Goal: Navigation & Orientation: Find specific page/section

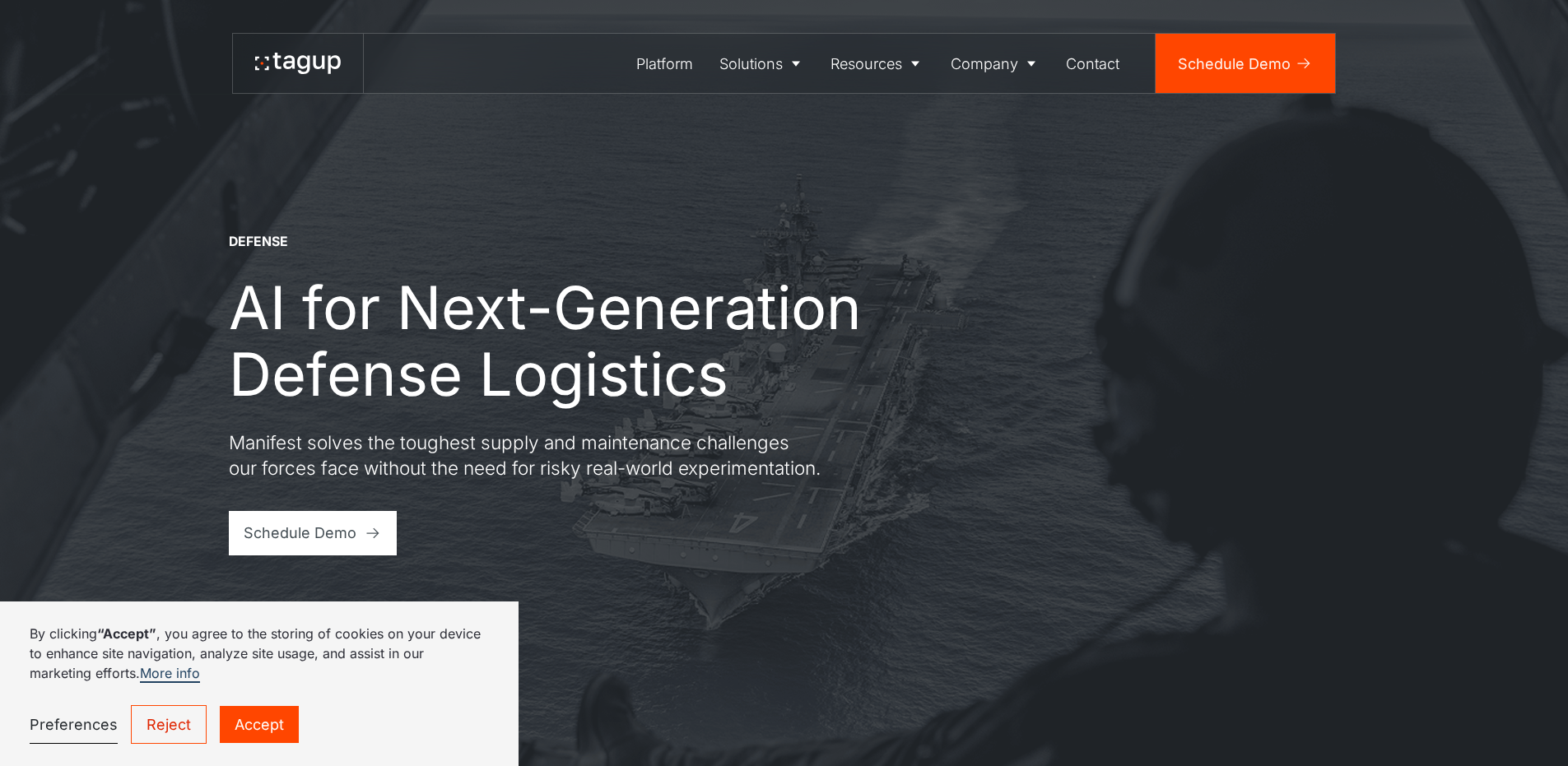
click at [162, 720] on link "Reject" at bounding box center [169, 724] width 76 height 39
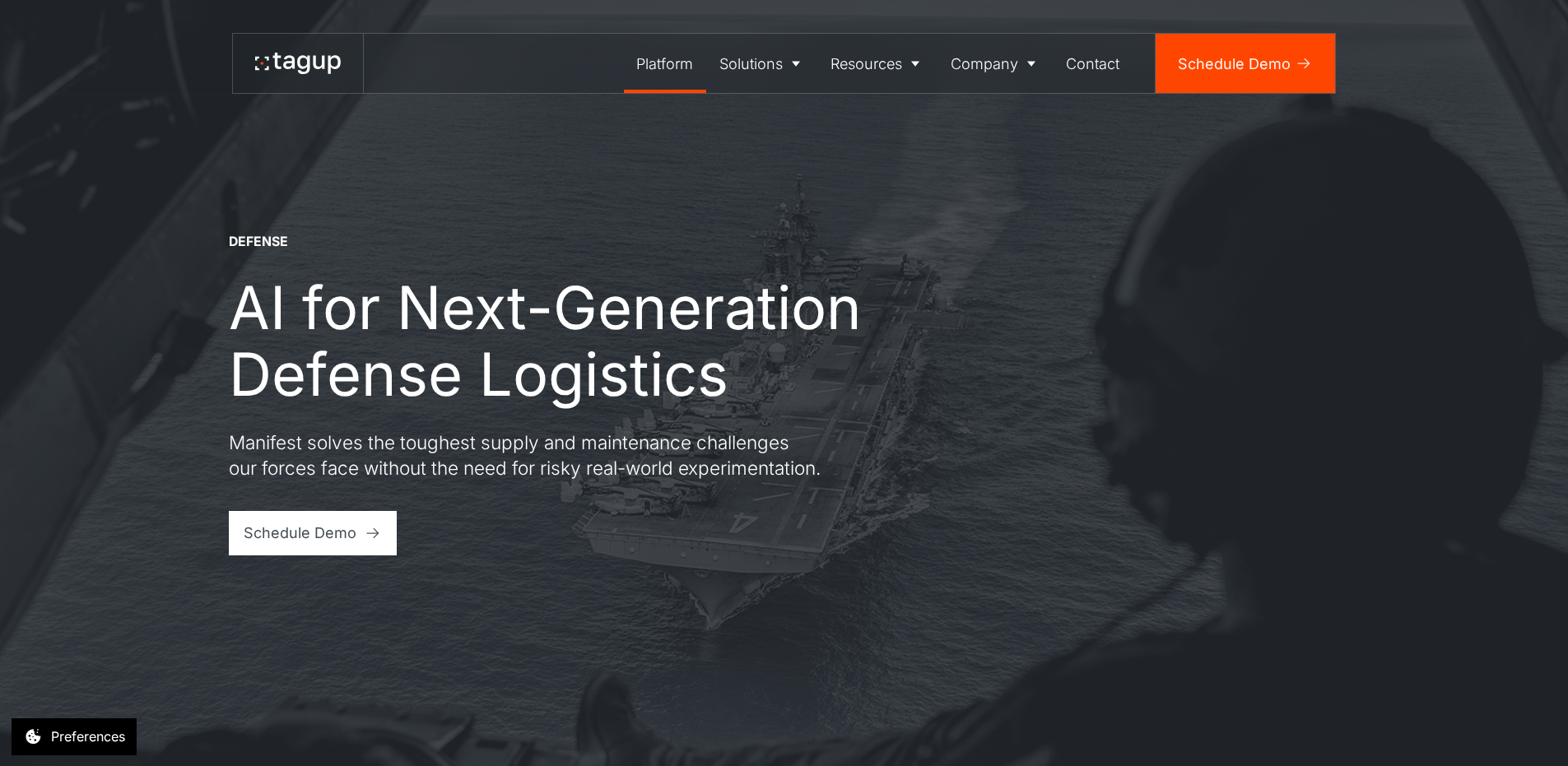
click at [664, 60] on div "Platform" at bounding box center [665, 63] width 57 height 22
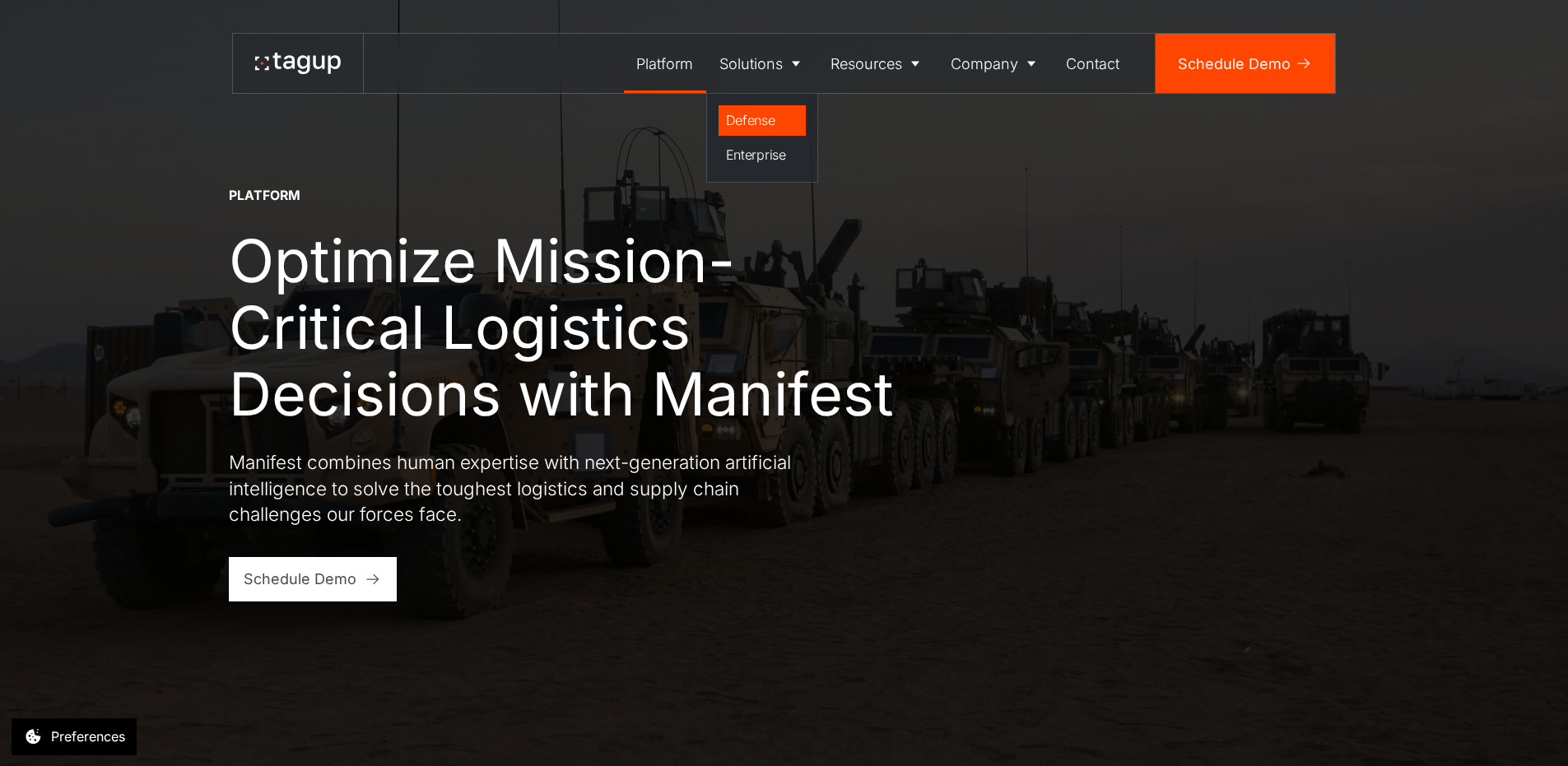
click at [750, 120] on div "Defense" at bounding box center [762, 120] width 73 height 20
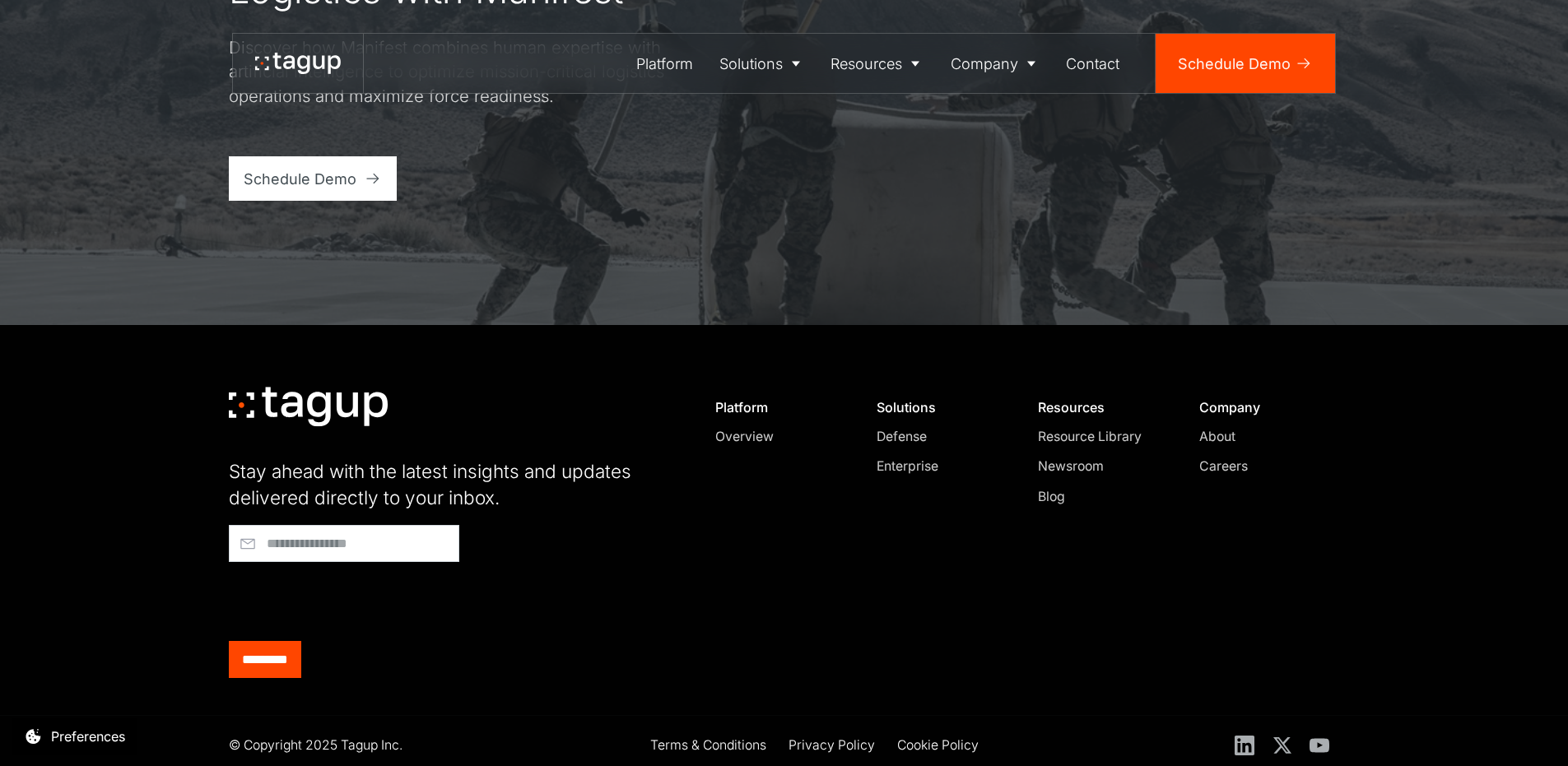
scroll to position [6345, 0]
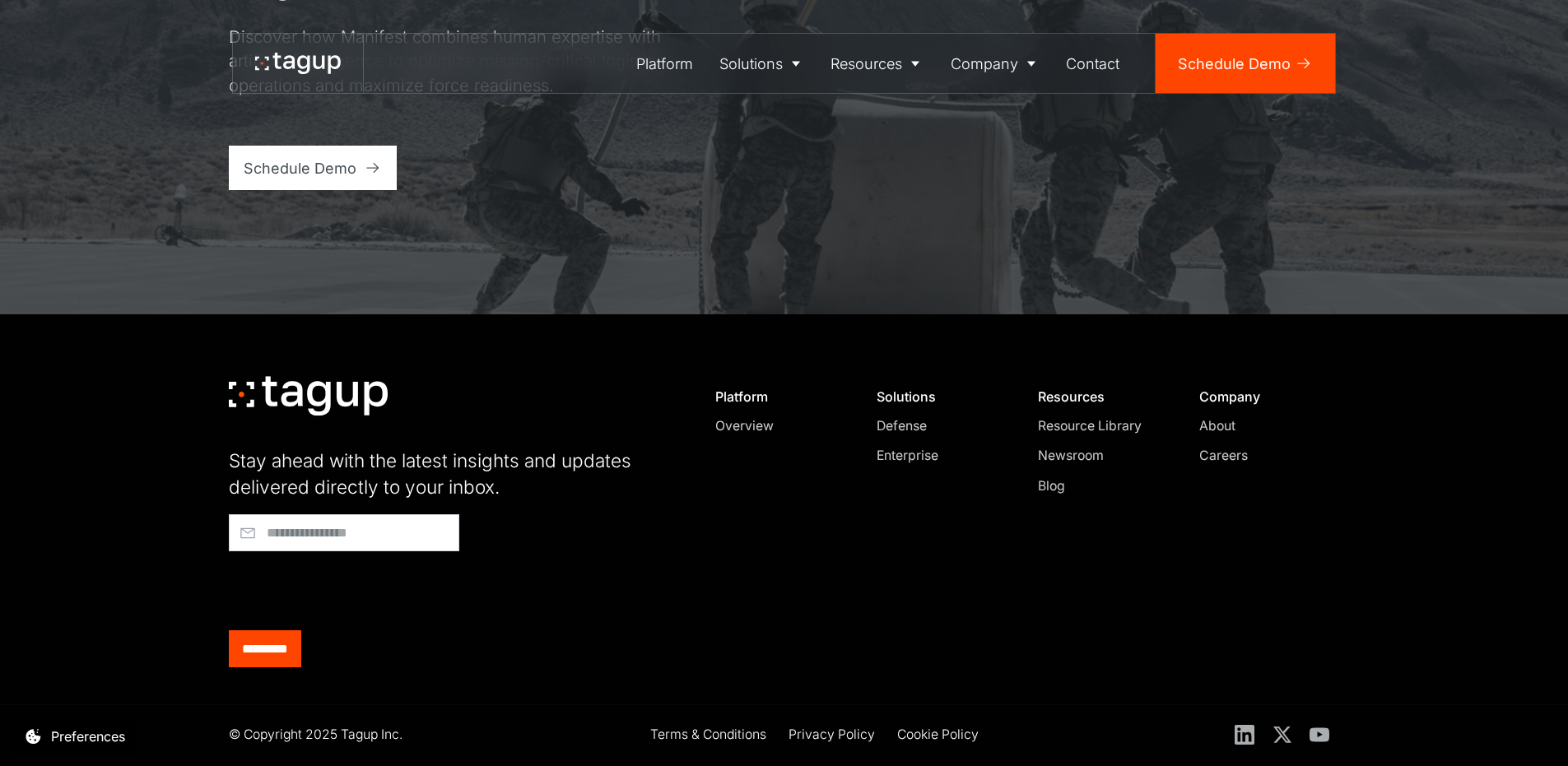
click at [736, 424] on div "Overview" at bounding box center [778, 426] width 126 height 20
